Goal: Task Accomplishment & Management: Manage account settings

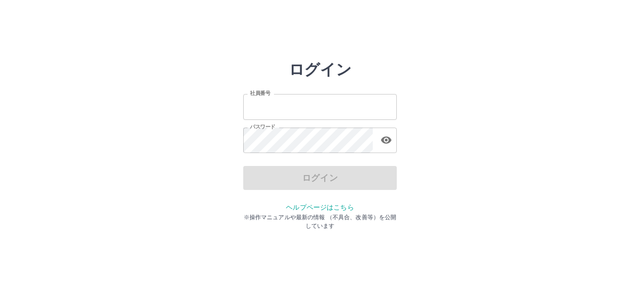
type input "*******"
click at [331, 175] on div "ログイン" at bounding box center [320, 178] width 154 height 24
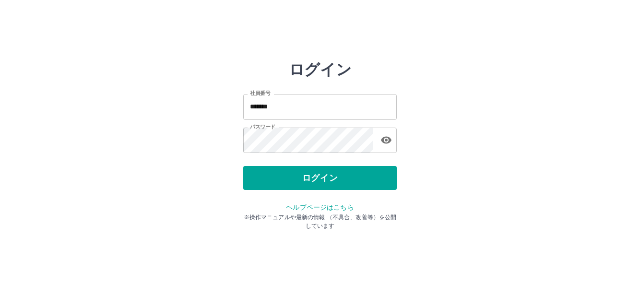
click at [331, 175] on button "ログイン" at bounding box center [320, 178] width 154 height 24
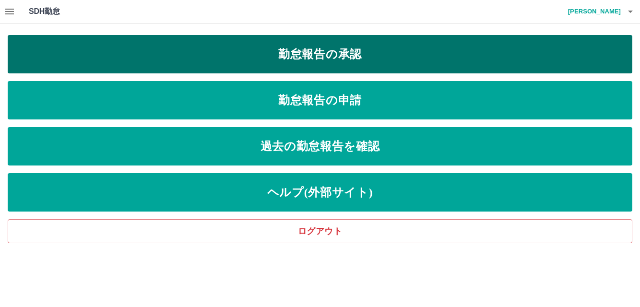
click at [318, 53] on link "勤怠報告の承認" at bounding box center [320, 54] width 625 height 38
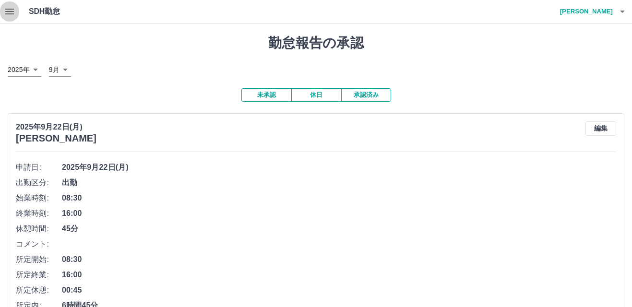
click at [9, 12] on icon "button" at bounding box center [10, 12] width 12 height 12
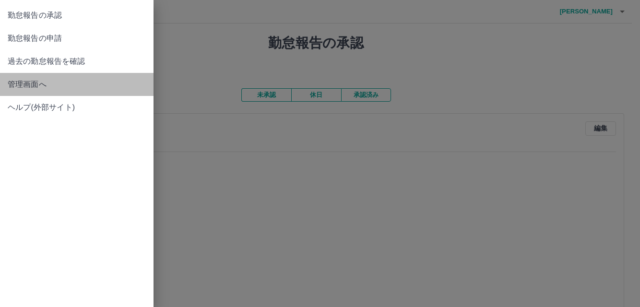
click at [23, 82] on span "管理画面へ" at bounding box center [77, 85] width 138 height 12
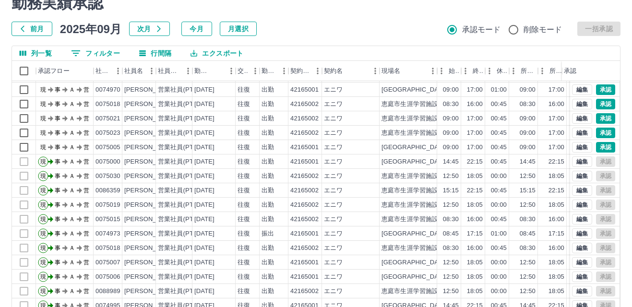
scroll to position [98, 0]
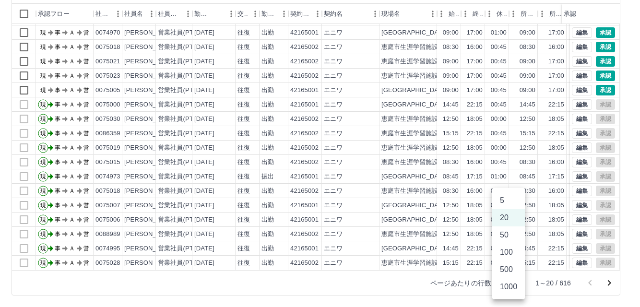
click at [515, 282] on body "SDH勤怠 中屋　通 勤務実績承認 前月 2025年09月 次月 今月 月選択 承認モード 削除モード 一括承認 列一覧 0 フィルター 行間隔 エクスポート…" at bounding box center [320, 105] width 640 height 406
click at [502, 252] on li "100" at bounding box center [508, 252] width 33 height 17
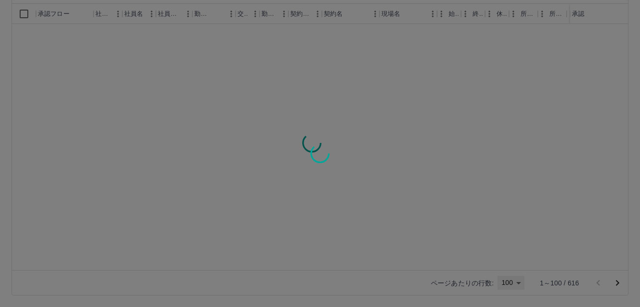
type input "***"
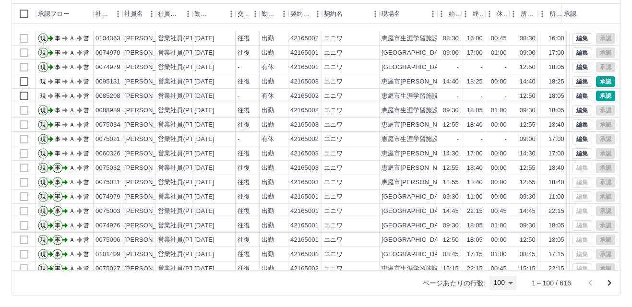
scroll to position [626, 0]
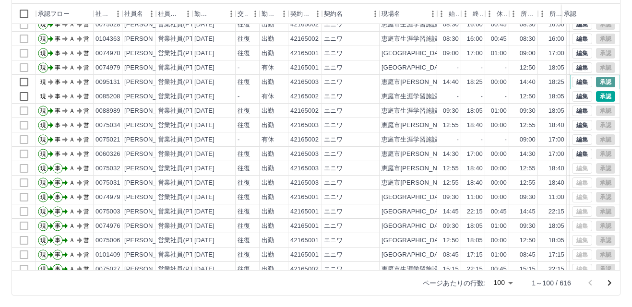
click at [596, 82] on button "承認" at bounding box center [605, 82] width 19 height 11
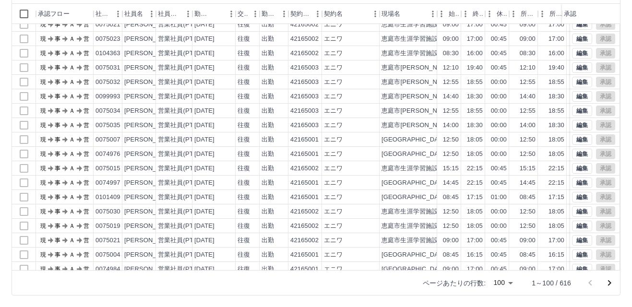
scroll to position [0, 0]
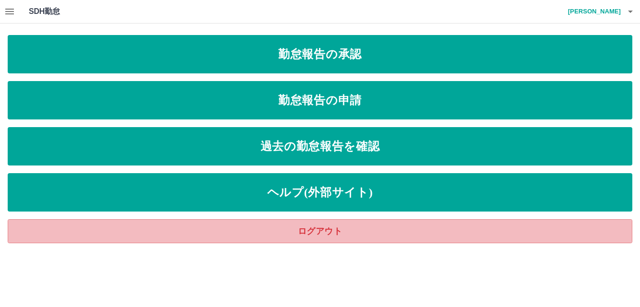
click at [324, 233] on link "ログアウト" at bounding box center [320, 231] width 625 height 24
